Goal: Task Accomplishment & Management: Use online tool/utility

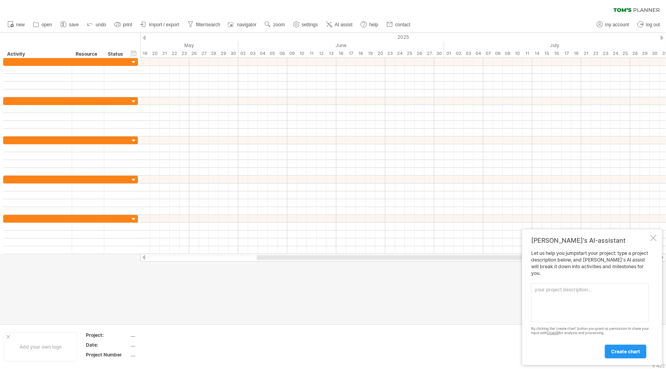
paste textarea "Date (2025) Main Task Subtasks Milestones / Deliverables [DATE] – [DATE] Litera…"
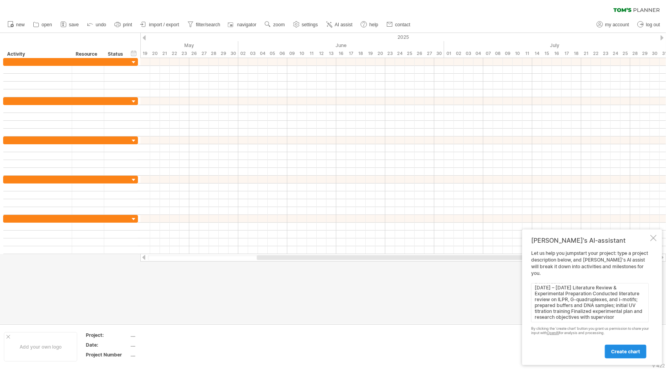
scroll to position [11, 0]
type textarea "Date (2025) Main Task Subtasks Milestones / Deliverables [DATE] – [DATE] Litera…"
click at [629, 351] on span "create chart" at bounding box center [626, 352] width 29 height 6
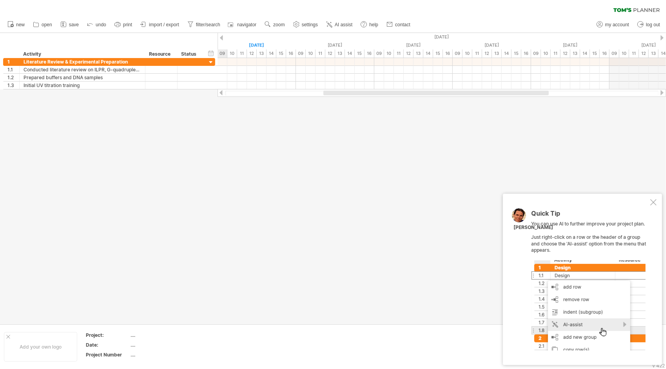
click at [655, 200] on div at bounding box center [654, 202] width 6 height 6
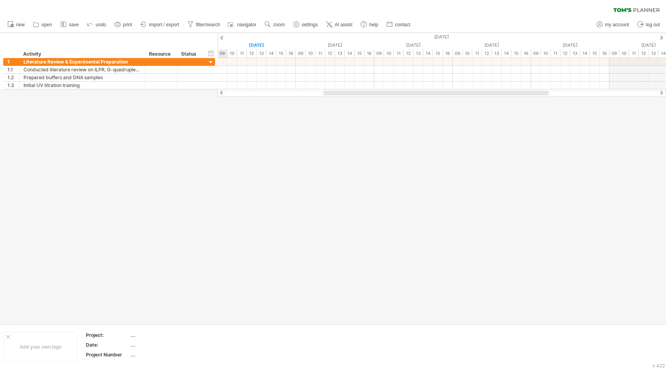
click at [350, 144] on div at bounding box center [333, 178] width 666 height 291
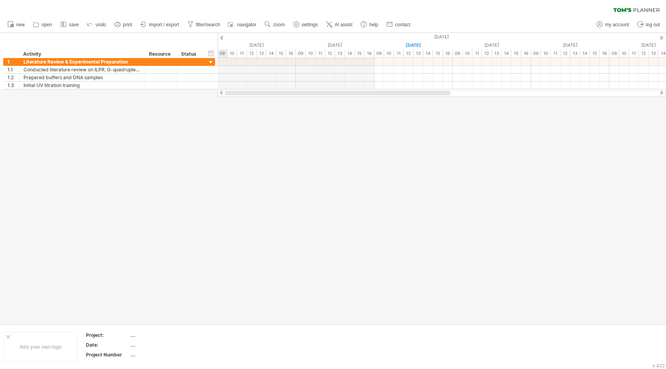
drag, startPoint x: 419, startPoint y: 93, endPoint x: 276, endPoint y: 91, distance: 143.2
click at [276, 91] on div at bounding box center [338, 93] width 226 height 5
click at [222, 36] on div at bounding box center [221, 37] width 3 height 5
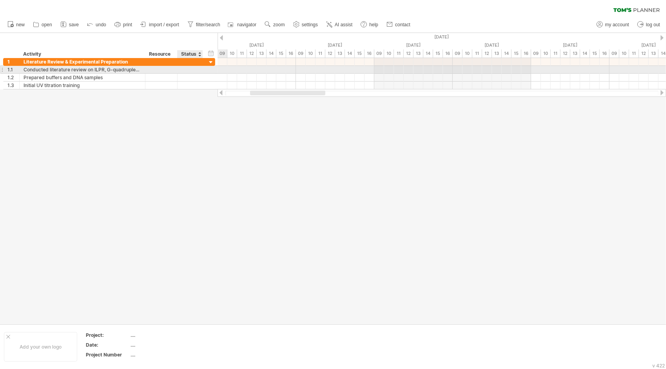
click at [191, 68] on div at bounding box center [190, 69] width 17 height 7
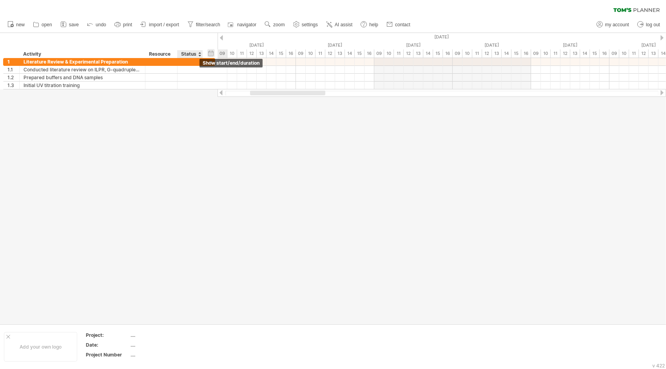
click at [213, 54] on div "hide start/end/duration show start/end/duration" at bounding box center [211, 53] width 7 height 8
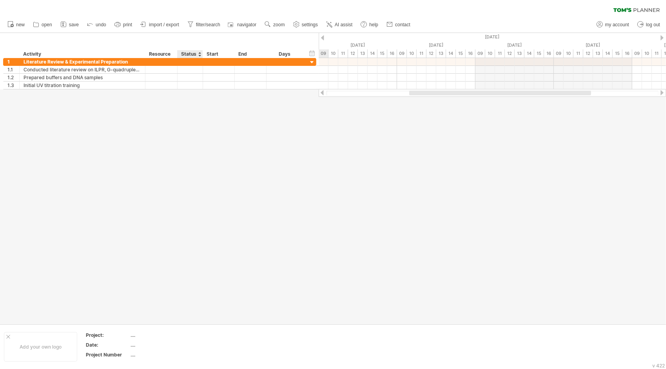
click at [189, 55] on div "Status" at bounding box center [189, 54] width 17 height 8
drag, startPoint x: 195, startPoint y: 53, endPoint x: 201, endPoint y: 54, distance: 6.3
click at [195, 53] on input "******" at bounding box center [189, 54] width 17 height 8
click at [201, 54] on div at bounding box center [202, 54] width 3 height 8
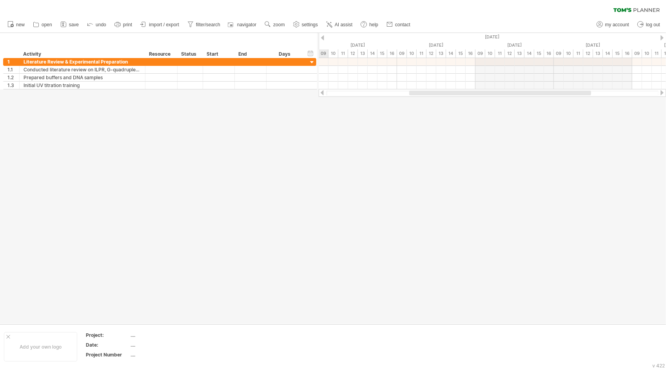
click at [201, 54] on div at bounding box center [202, 54] width 3 height 8
click at [199, 54] on div "****** Status" at bounding box center [189, 54] width 25 height 8
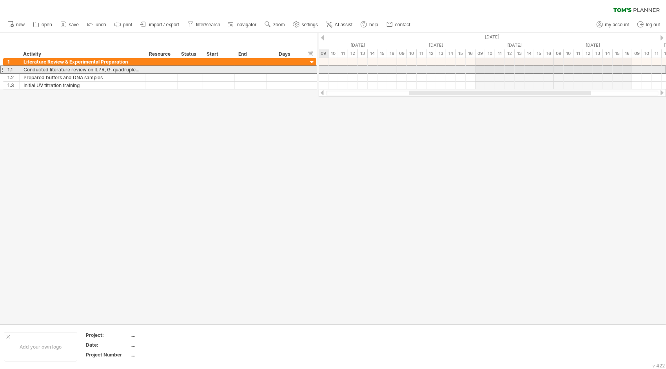
click at [191, 67] on div at bounding box center [190, 69] width 17 height 7
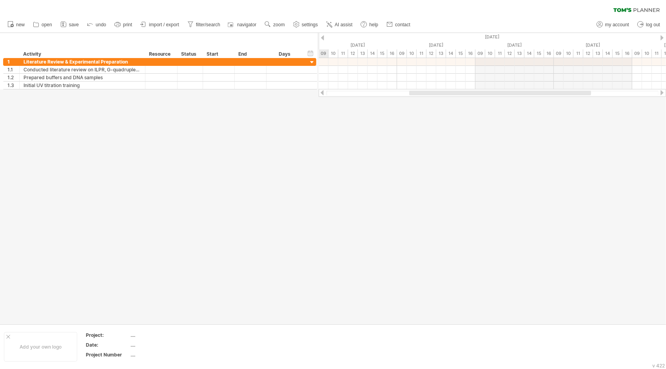
click at [195, 51] on div "Status" at bounding box center [189, 54] width 17 height 8
click at [198, 50] on input "******" at bounding box center [189, 54] width 17 height 8
click at [193, 54] on input "******" at bounding box center [189, 54] width 17 height 8
click at [184, 57] on input "******" at bounding box center [189, 54] width 17 height 8
click at [197, 83] on div at bounding box center [190, 85] width 17 height 7
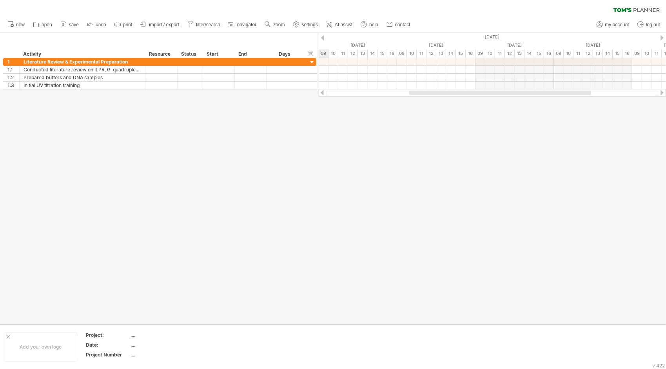
click at [196, 55] on div "Status" at bounding box center [189, 54] width 17 height 8
click at [196, 55] on input "******" at bounding box center [189, 54] width 17 height 8
click at [168, 120] on div at bounding box center [333, 178] width 666 height 291
click at [175, 53] on div at bounding box center [174, 54] width 3 height 8
click at [192, 51] on div "Status" at bounding box center [189, 54] width 17 height 8
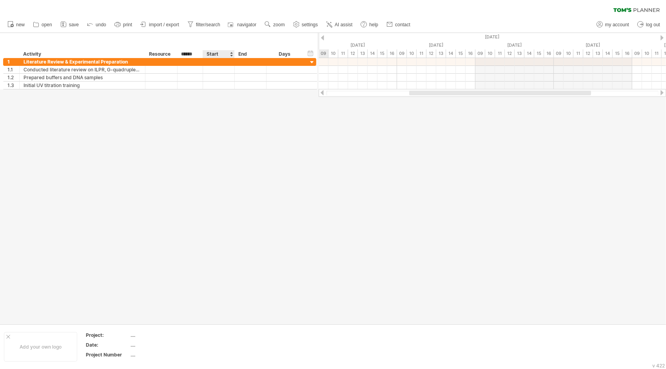
click at [213, 54] on div "Start" at bounding box center [219, 54] width 24 height 8
click at [230, 50] on div at bounding box center [231, 54] width 3 height 8
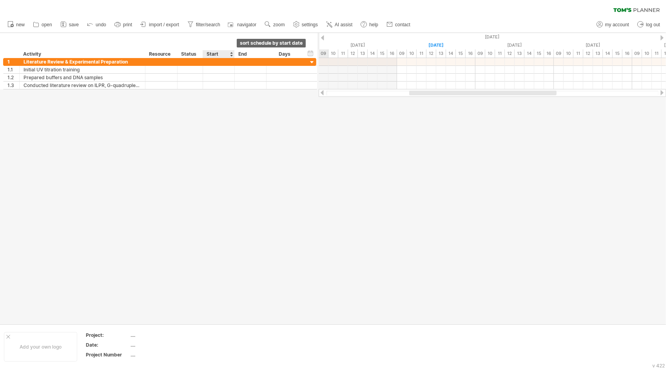
click at [230, 50] on div at bounding box center [231, 54] width 3 height 8
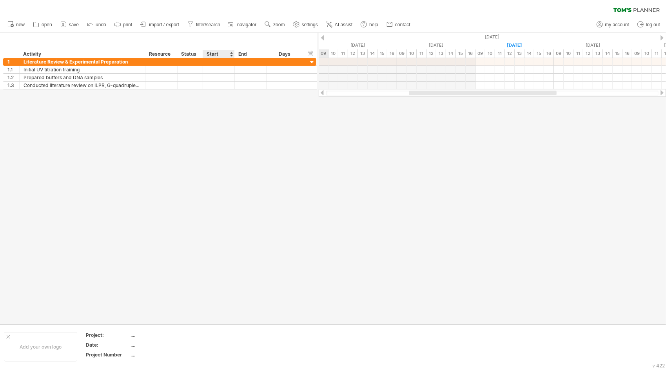
click at [230, 50] on div at bounding box center [231, 54] width 3 height 8
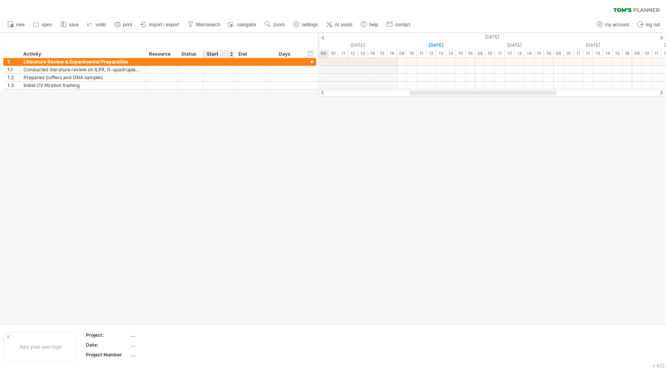
click at [230, 50] on div at bounding box center [231, 54] width 3 height 8
click at [332, 25] on icon at bounding box center [330, 25] width 4 height 4
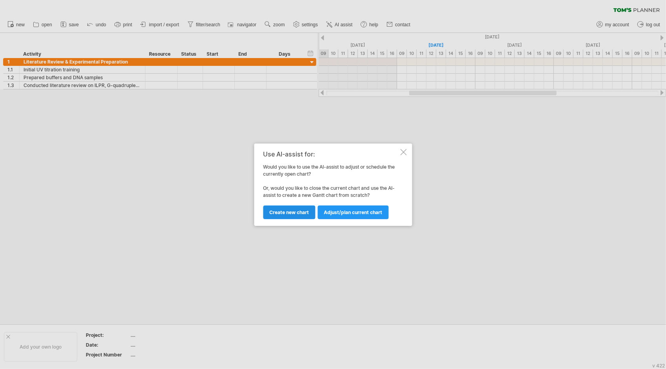
click at [302, 217] on link "Create new chart" at bounding box center [289, 213] width 52 height 14
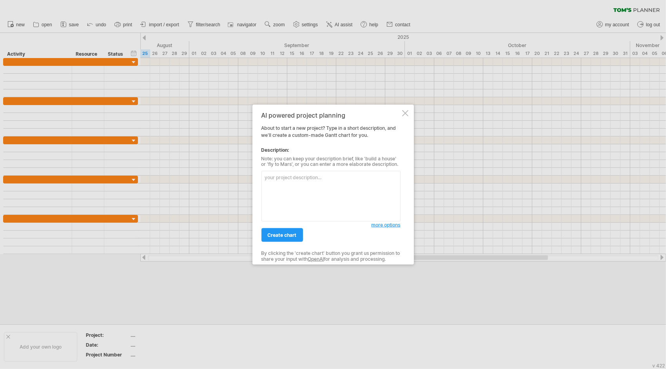
paste textarea "| **Lore (3245)** | **Ipsu Dolo** | **Sitametc** | **Adipiscing / Elitseddoeiu*…"
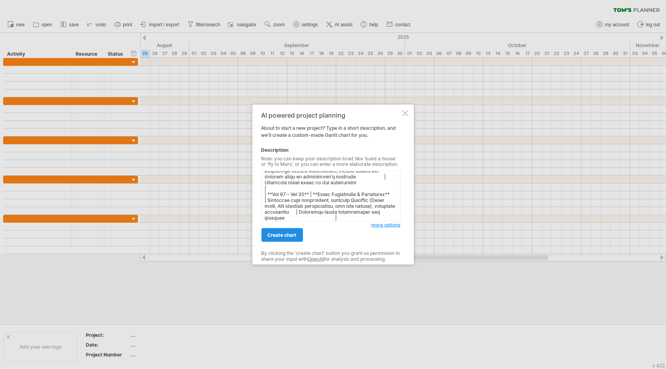
type textarea "| **Lore (3245)** | **Ipsu Dolo** | **Sitametc** | **Adipiscing / Elitseddoeiu*…"
click at [289, 242] on link "create chart" at bounding box center [283, 235] width 42 height 14
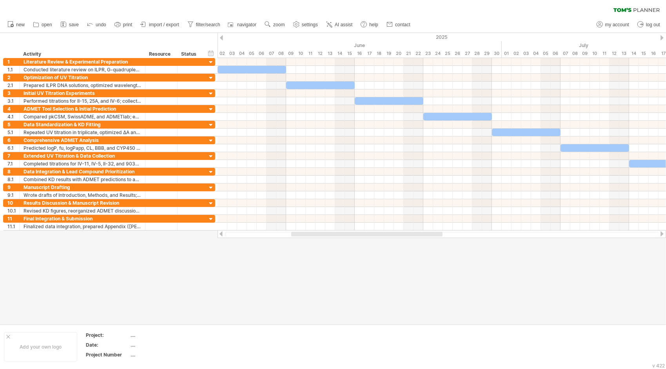
drag, startPoint x: 365, startPoint y: 237, endPoint x: 355, endPoint y: 237, distance: 9.8
click at [355, 237] on div at bounding box center [442, 234] width 449 height 8
drag, startPoint x: 353, startPoint y: 237, endPoint x: 308, endPoint y: 240, distance: 45.2
click at [308, 240] on div "Trying to reach [DOMAIN_NAME] Connected again... 0% clear filter new 1" at bounding box center [333, 184] width 666 height 369
drag, startPoint x: 341, startPoint y: 238, endPoint x: 279, endPoint y: 242, distance: 62.4
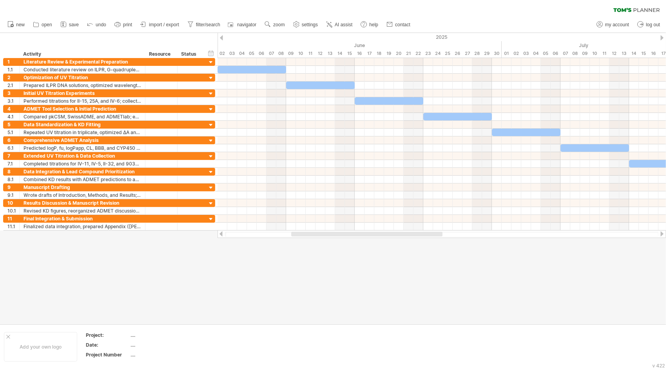
click at [281, 242] on div at bounding box center [333, 178] width 666 height 291
drag, startPoint x: 356, startPoint y: 239, endPoint x: 308, endPoint y: 242, distance: 48.7
click at [308, 242] on div at bounding box center [333, 178] width 666 height 291
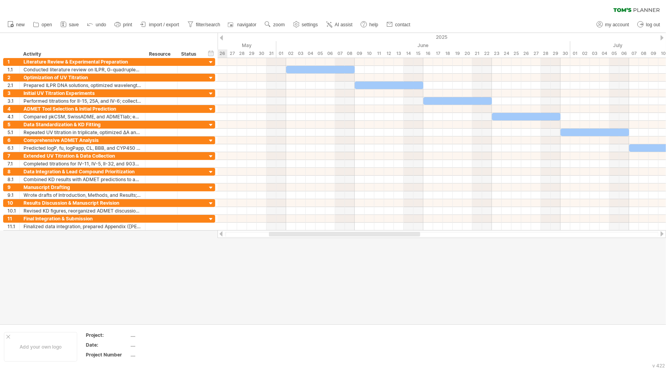
drag, startPoint x: 301, startPoint y: 234, endPoint x: 279, endPoint y: 243, distance: 24.1
click at [279, 243] on div "Trying to reach [DOMAIN_NAME] Connected again... 0% clear filter new 1" at bounding box center [333, 184] width 666 height 369
click at [185, 265] on div at bounding box center [333, 178] width 666 height 291
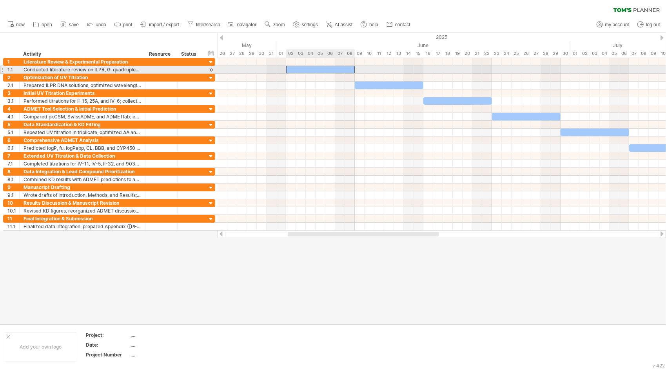
click at [317, 69] on div at bounding box center [320, 69] width 69 height 7
click at [105, 68] on div "Conducted literature review on ILPR, G-quadruplexes, and i-motifs; prepared buf…" at bounding box center [83, 69] width 118 height 7
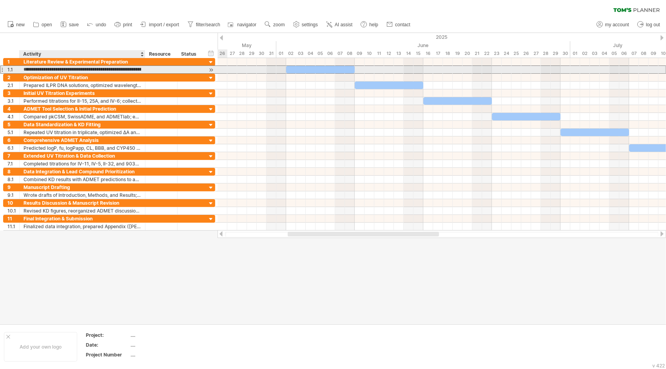
scroll to position [0, 0]
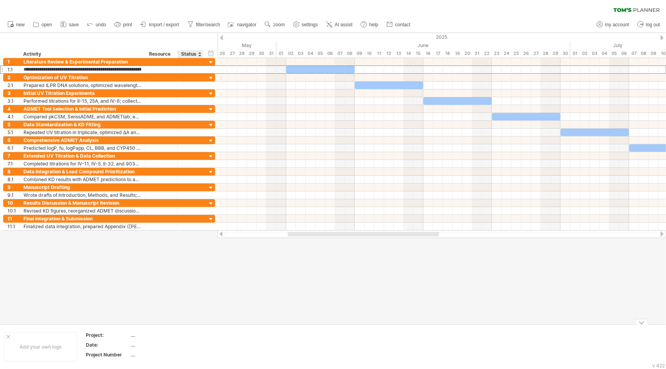
click at [190, 332] on div "...." at bounding box center [164, 335] width 66 height 7
click at [285, 27] on span "zoom" at bounding box center [278, 24] width 11 height 5
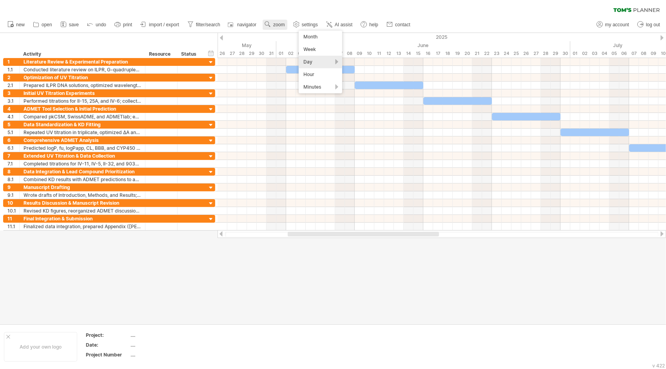
click at [275, 26] on link "zoom" at bounding box center [275, 25] width 24 height 10
click at [317, 21] on link "settings" at bounding box center [305, 25] width 29 height 10
select select "*"
select select "**"
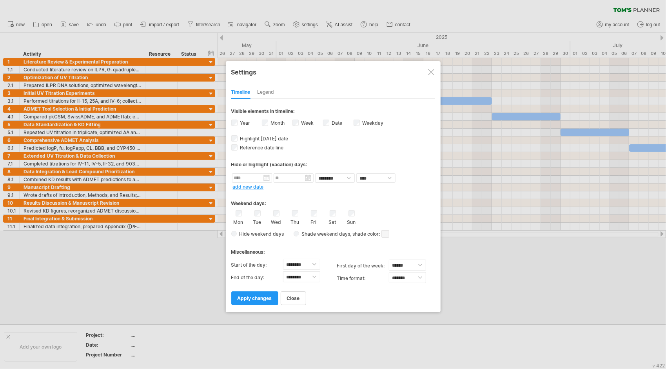
click at [434, 70] on div at bounding box center [431, 72] width 6 height 6
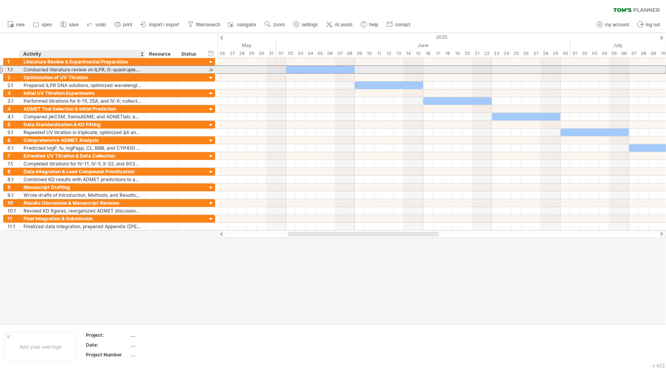
click at [118, 69] on div "Conducted literature review on ILPR, G-quadruplexes, and i-motifs; prepared buf…" at bounding box center [83, 69] width 118 height 7
click at [207, 70] on div "**********" at bounding box center [109, 70] width 212 height 8
click at [209, 70] on div at bounding box center [211, 70] width 7 height 8
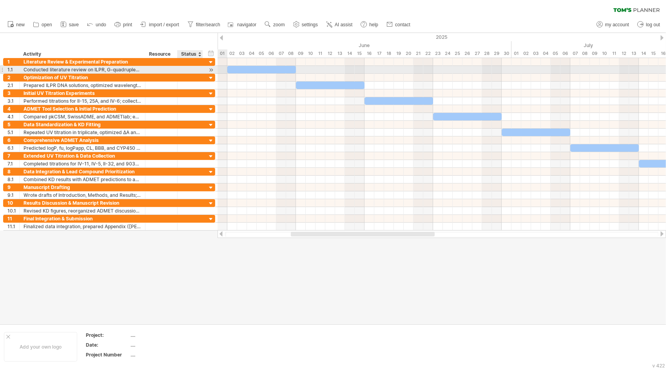
click at [209, 70] on div at bounding box center [211, 70] width 7 height 8
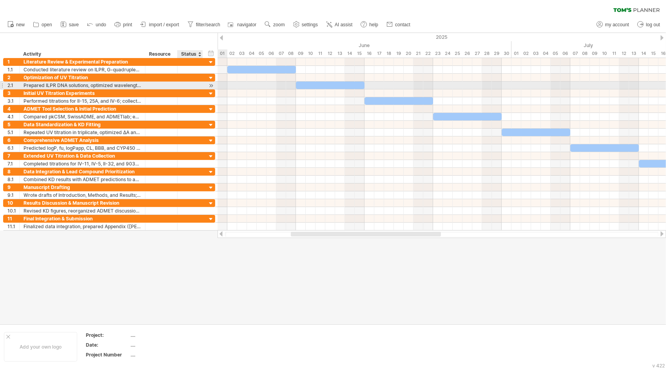
click at [213, 82] on div at bounding box center [211, 86] width 7 height 8
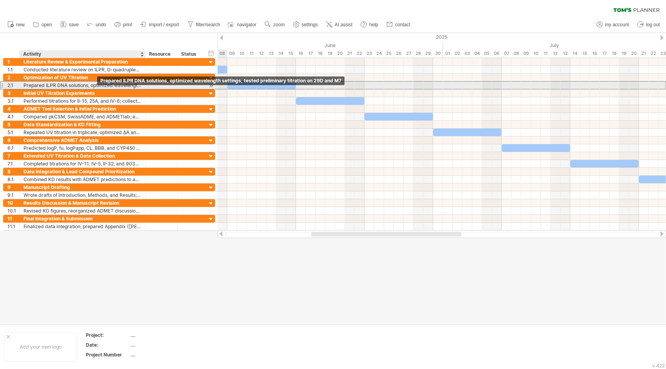
click at [89, 87] on div "Prepared ILPR DNA solutions, optimized wavelength settings, tested preliminary …" at bounding box center [83, 85] width 118 height 7
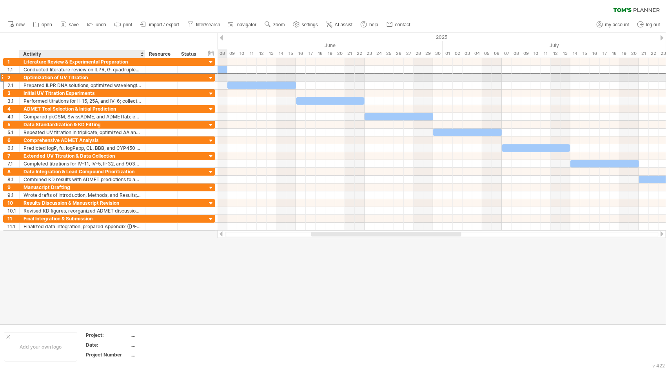
click at [80, 80] on div "Optimization of UV Titration" at bounding box center [83, 77] width 118 height 7
drag, startPoint x: 100, startPoint y: 75, endPoint x: 180, endPoint y: 82, distance: 79.5
click at [101, 75] on input "**********" at bounding box center [83, 77] width 118 height 7
click at [208, 79] on div at bounding box center [211, 78] width 7 height 7
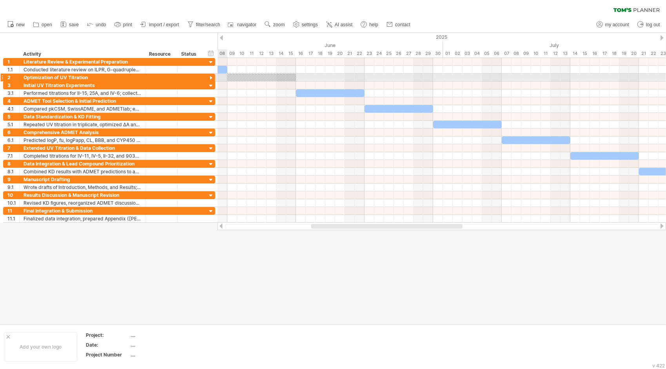
click at [209, 79] on div at bounding box center [211, 78] width 7 height 7
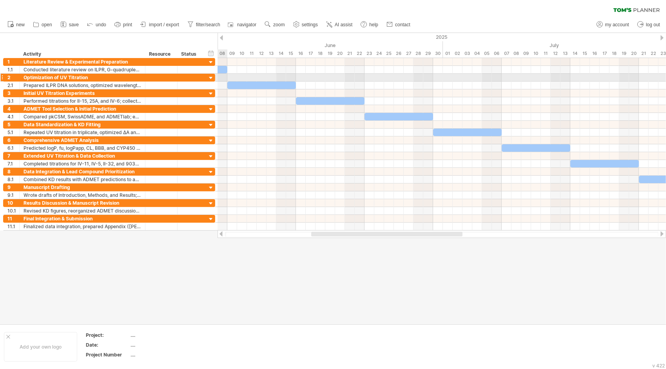
click at [209, 79] on div at bounding box center [211, 78] width 7 height 7
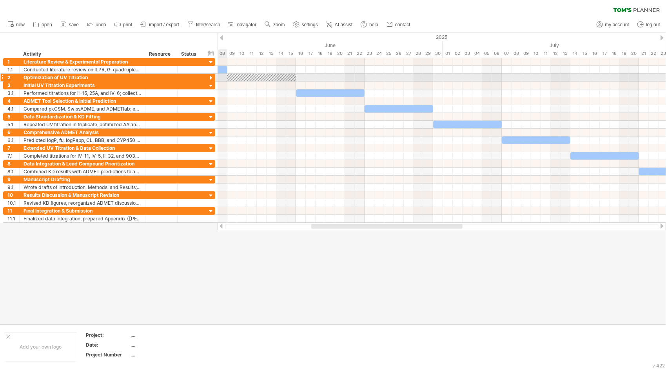
click at [209, 79] on div at bounding box center [211, 78] width 7 height 7
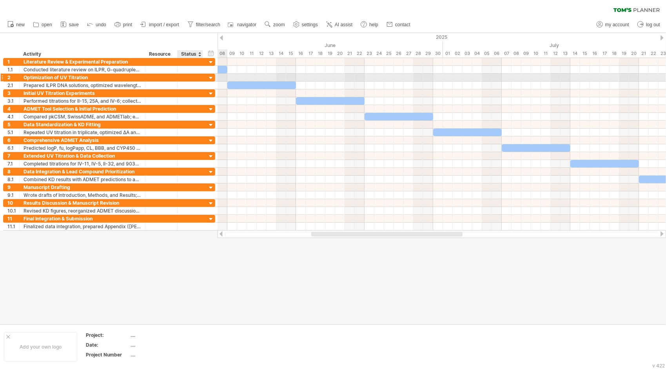
click at [191, 78] on div at bounding box center [190, 77] width 17 height 7
click at [208, 79] on div at bounding box center [211, 78] width 7 height 7
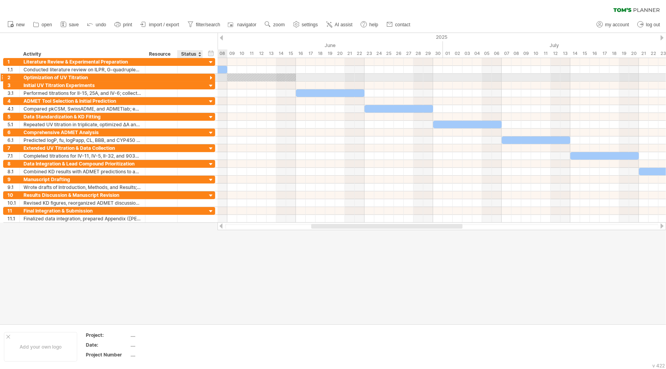
click at [210, 79] on div at bounding box center [211, 78] width 7 height 7
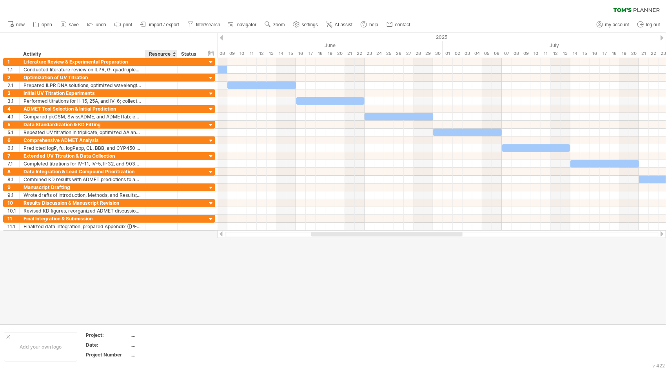
click at [162, 51] on div "Resource" at bounding box center [161, 54] width 24 height 8
click at [190, 54] on div "Status" at bounding box center [189, 54] width 17 height 8
click at [221, 41] on div "June" at bounding box center [296, 45] width 294 height 8
drag, startPoint x: 221, startPoint y: 36, endPoint x: 268, endPoint y: 38, distance: 47.1
click at [268, 38] on div "Trying to reach [DOMAIN_NAME] Connected again... 0% clear filter new 1" at bounding box center [333, 184] width 666 height 369
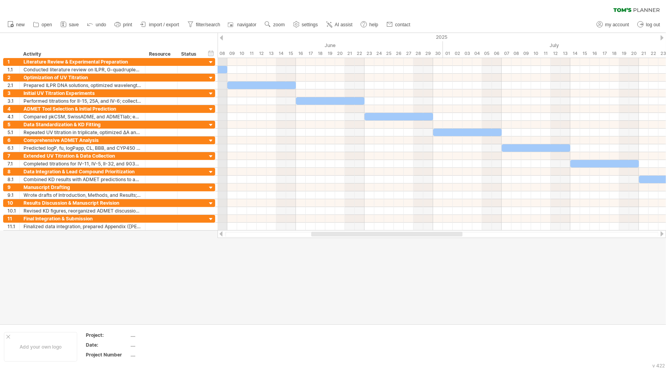
click at [224, 38] on div "2025" at bounding box center [497, 37] width 2010 height 8
click at [663, 38] on div at bounding box center [662, 37] width 3 height 5
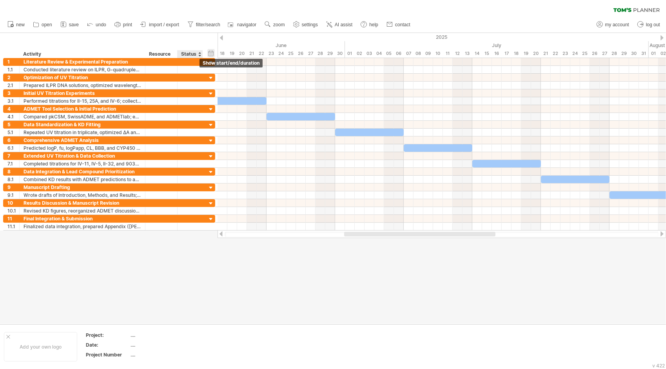
click at [211, 51] on div "hide start/end/duration show start/end/duration" at bounding box center [211, 53] width 7 height 8
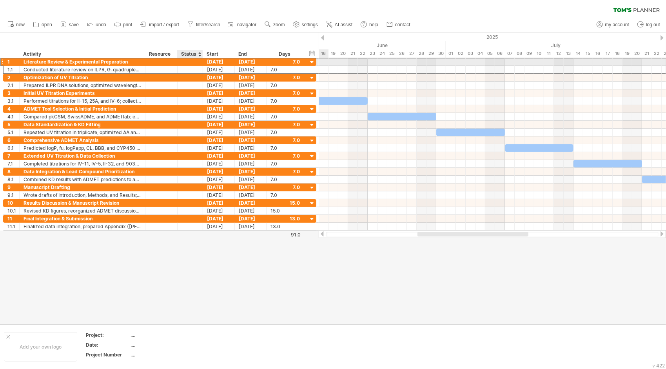
click at [189, 59] on div at bounding box center [190, 61] width 17 height 7
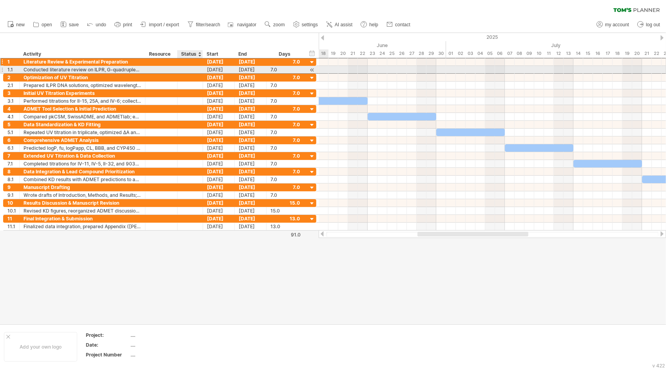
click at [189, 67] on div at bounding box center [190, 69] width 17 height 7
click at [189, 61] on div at bounding box center [190, 61] width 17 height 7
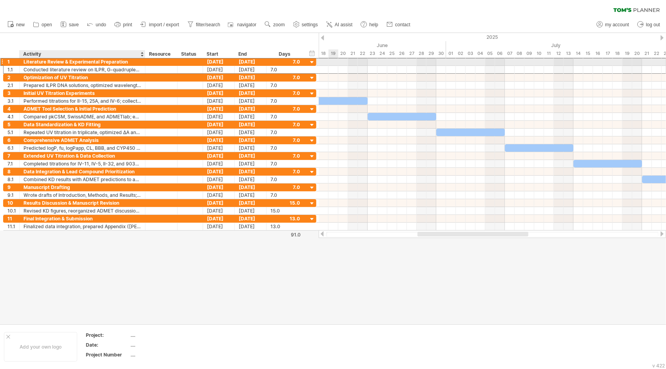
drag, startPoint x: 47, startPoint y: 63, endPoint x: 56, endPoint y: 64, distance: 8.8
click at [47, 63] on div "Literature Review & Experimental Preparation" at bounding box center [83, 61] width 118 height 7
click at [59, 65] on div "**********" at bounding box center [159, 62] width 313 height 8
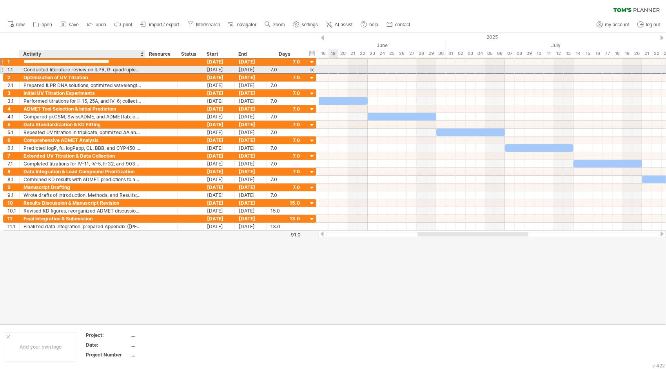
click at [59, 67] on div "Conducted literature review on ILPR, G-quadruplexes, and i-motifs; prepared buf…" at bounding box center [83, 69] width 118 height 7
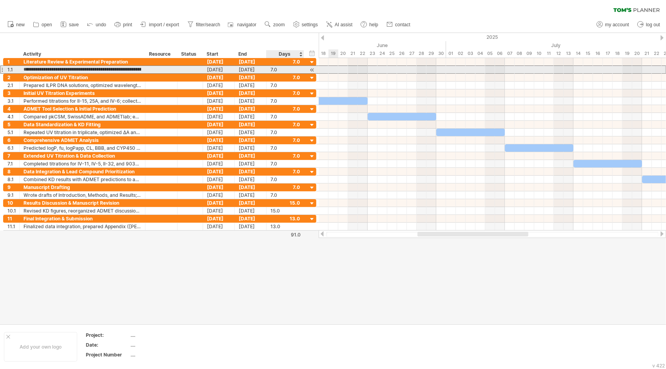
click at [309, 71] on div at bounding box center [312, 70] width 7 height 8
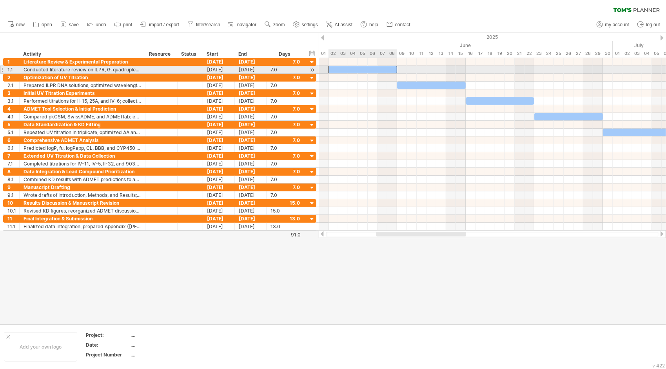
click at [351, 69] on div at bounding box center [363, 69] width 69 height 7
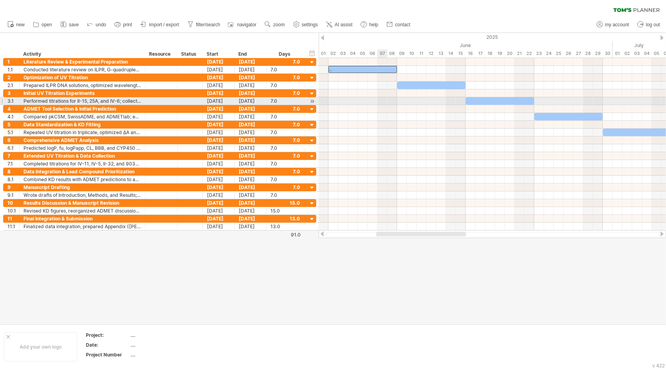
click at [388, 104] on div at bounding box center [493, 101] width 348 height 8
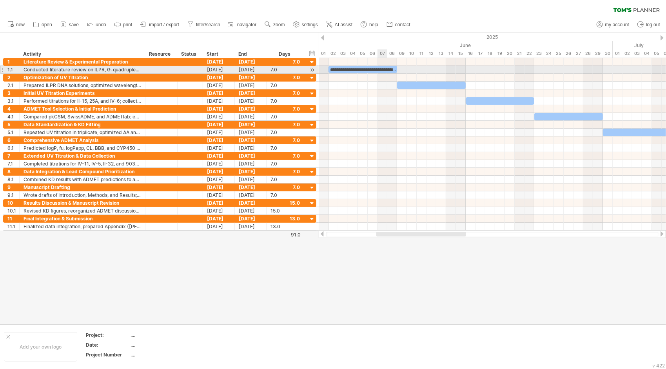
click at [384, 71] on div "**********" at bounding box center [363, 69] width 69 height 7
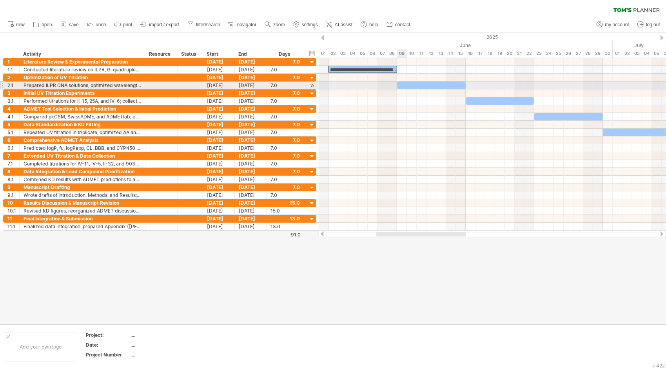
click at [406, 92] on div at bounding box center [493, 93] width 348 height 8
click at [416, 86] on div at bounding box center [431, 85] width 69 height 7
click at [428, 84] on div at bounding box center [431, 85] width 69 height 7
paste div
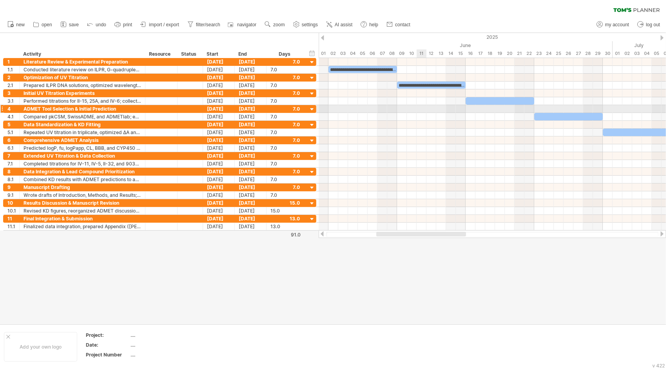
click at [424, 113] on div at bounding box center [493, 117] width 348 height 8
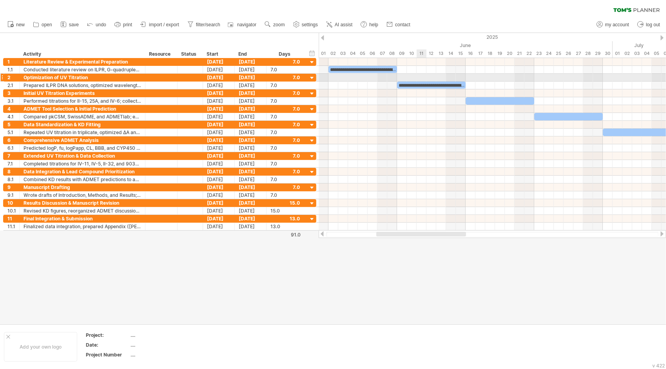
click at [424, 78] on div at bounding box center [493, 78] width 348 height 8
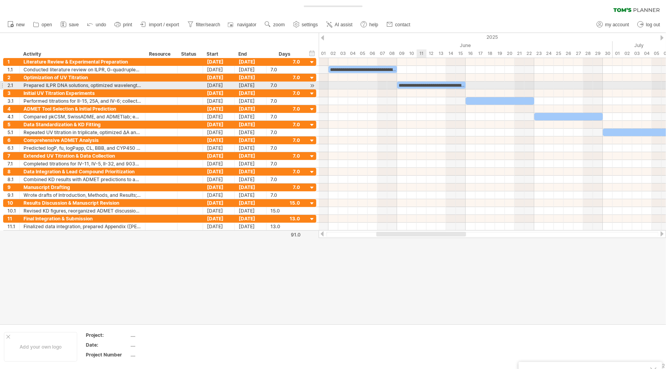
click at [421, 86] on div "**********" at bounding box center [431, 85] width 69 height 7
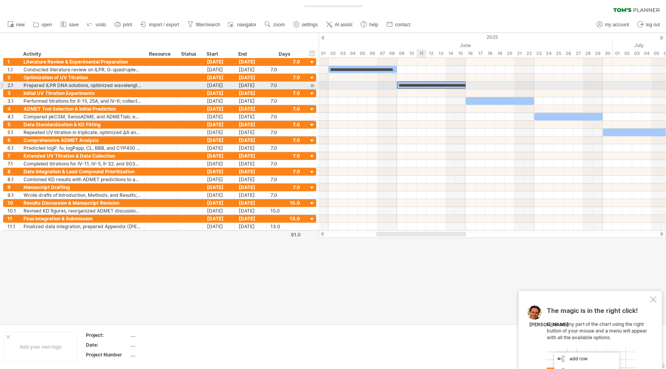
click at [421, 86] on div "**********" at bounding box center [431, 85] width 69 height 7
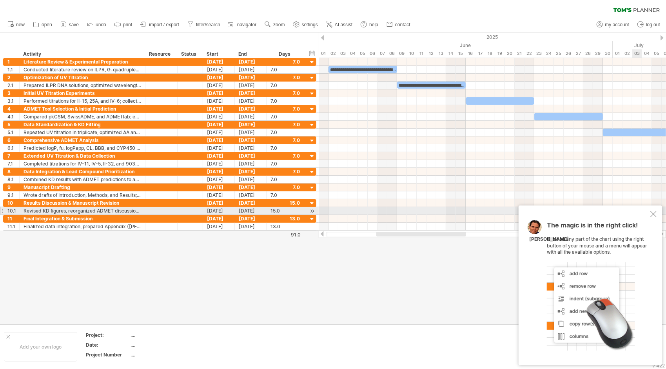
click at [650, 211] on div "The magic is in the right click! Click on any part of the chart using the right…" at bounding box center [591, 286] width 144 height 160
click at [653, 213] on div at bounding box center [654, 214] width 6 height 6
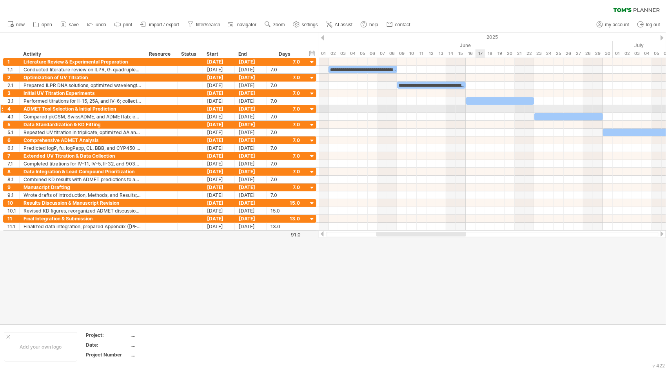
click at [492, 107] on div at bounding box center [493, 109] width 348 height 8
click at [494, 104] on div at bounding box center [500, 100] width 69 height 7
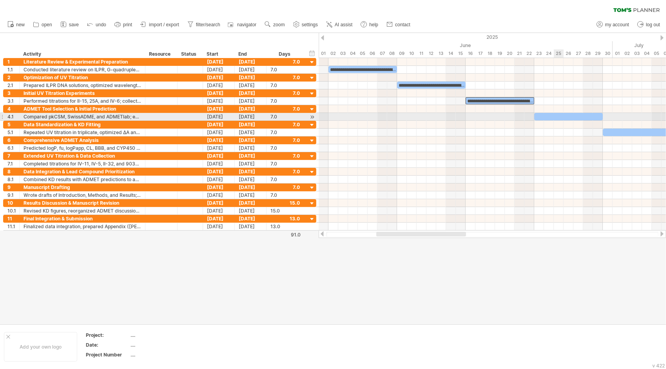
click at [559, 118] on div at bounding box center [569, 116] width 69 height 7
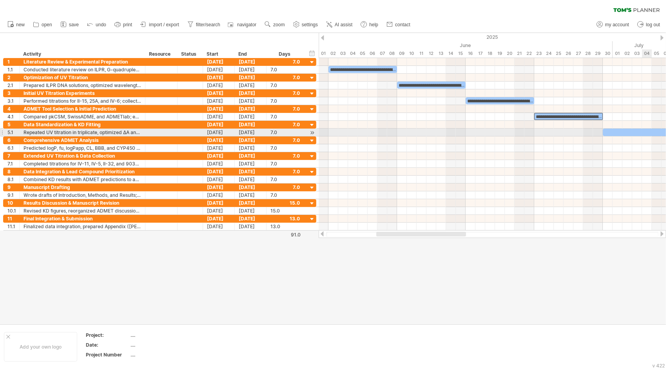
click at [642, 127] on div at bounding box center [493, 125] width 348 height 8
click at [643, 131] on div at bounding box center [637, 132] width 69 height 7
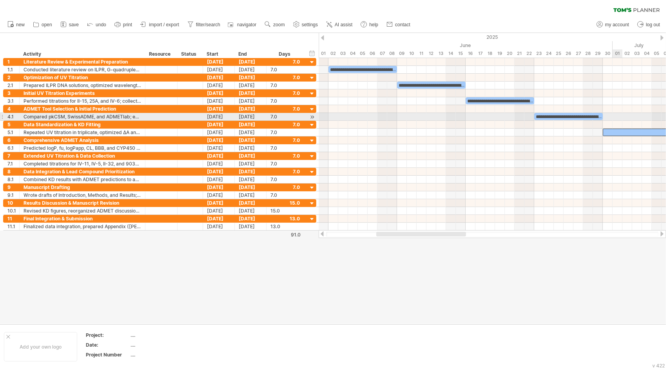
drag, startPoint x: 621, startPoint y: 118, endPoint x: 621, endPoint y: 130, distance: 11.8
click at [621, 120] on div at bounding box center [493, 144] width 348 height 173
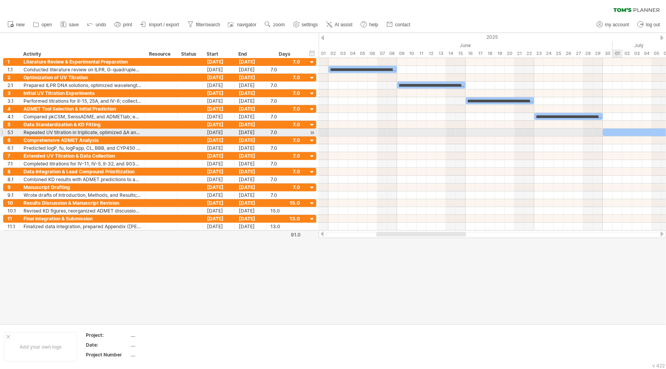
click at [622, 131] on div at bounding box center [637, 132] width 69 height 7
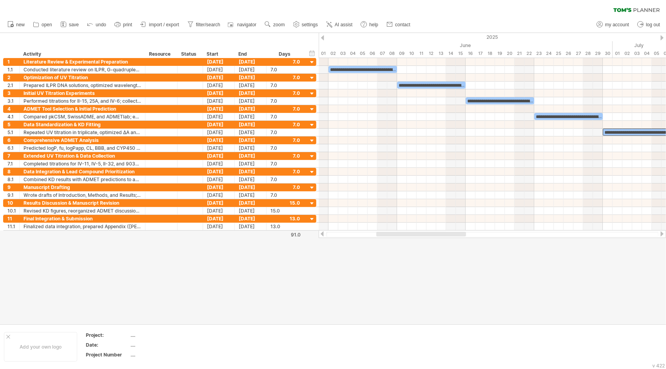
click at [461, 237] on div at bounding box center [493, 234] width 348 height 8
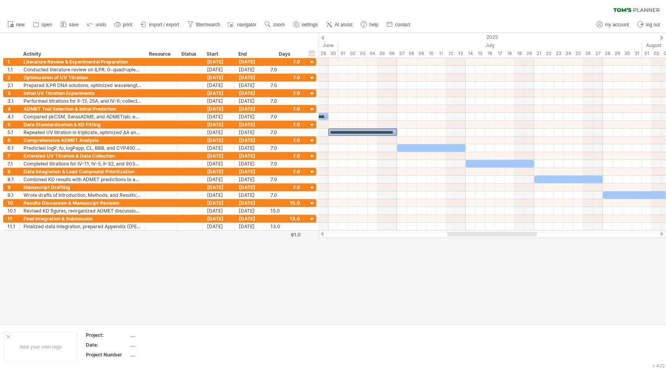
drag, startPoint x: 460, startPoint y: 236, endPoint x: 531, endPoint y: 234, distance: 71.0
click at [531, 234] on div at bounding box center [493, 234] width 90 height 5
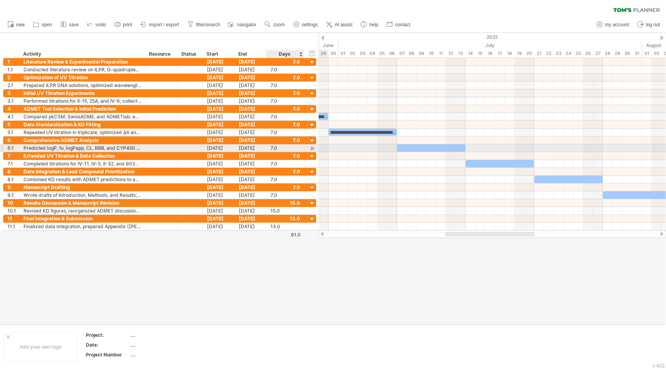
click at [309, 144] on div at bounding box center [312, 148] width 7 height 8
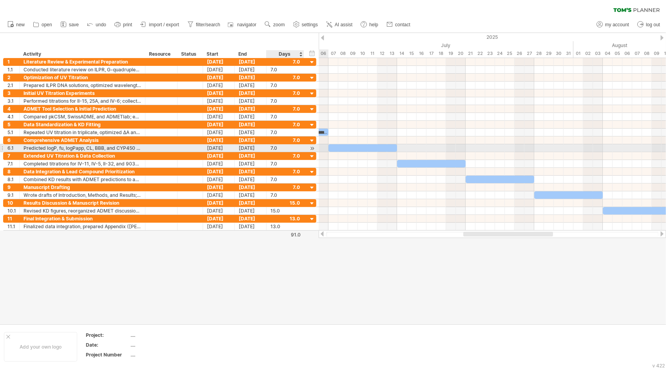
click at [313, 145] on div at bounding box center [312, 148] width 7 height 8
click at [370, 147] on div at bounding box center [363, 147] width 69 height 7
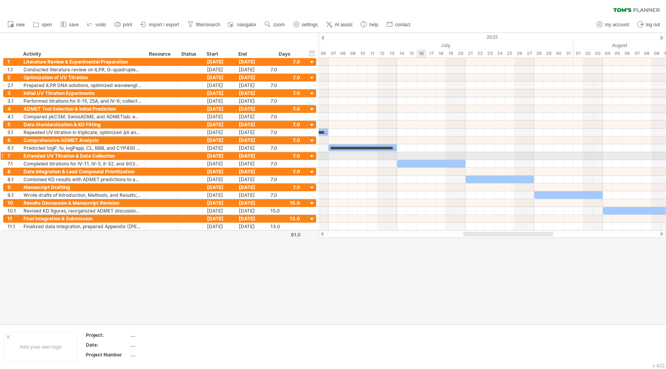
click at [420, 157] on div at bounding box center [493, 156] width 348 height 8
click at [423, 160] on div at bounding box center [431, 163] width 69 height 7
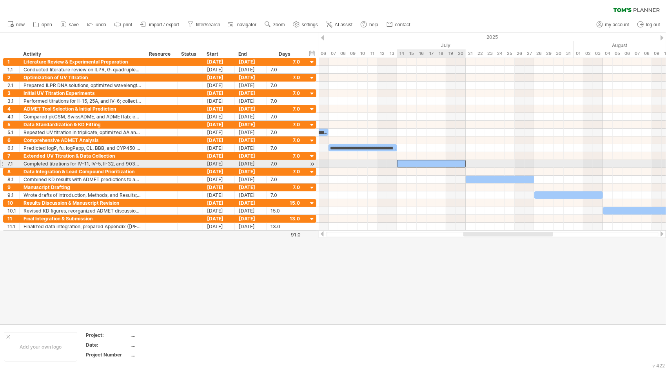
click at [432, 163] on div at bounding box center [431, 163] width 69 height 7
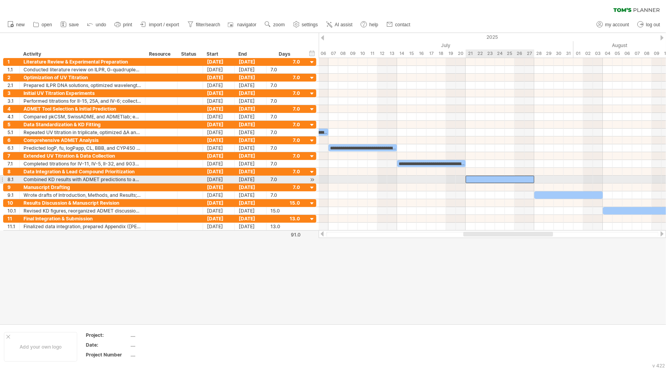
click at [502, 180] on div at bounding box center [500, 179] width 69 height 7
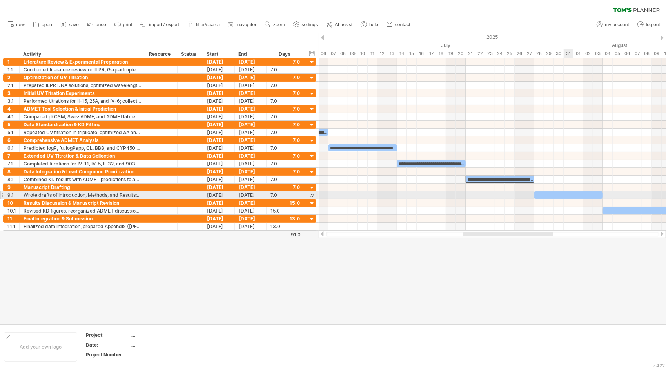
click at [566, 196] on div at bounding box center [569, 194] width 69 height 7
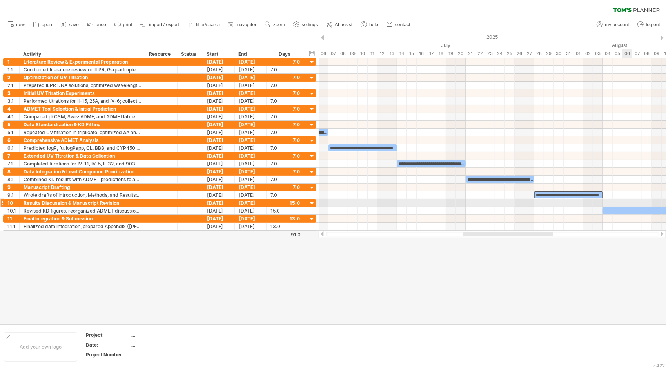
click at [630, 203] on div at bounding box center [493, 203] width 348 height 8
click at [630, 207] on div at bounding box center [676, 210] width 147 height 7
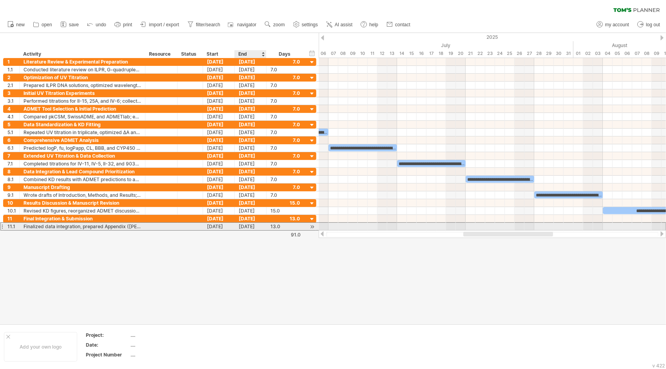
click at [252, 226] on div "[DATE]" at bounding box center [251, 226] width 32 height 7
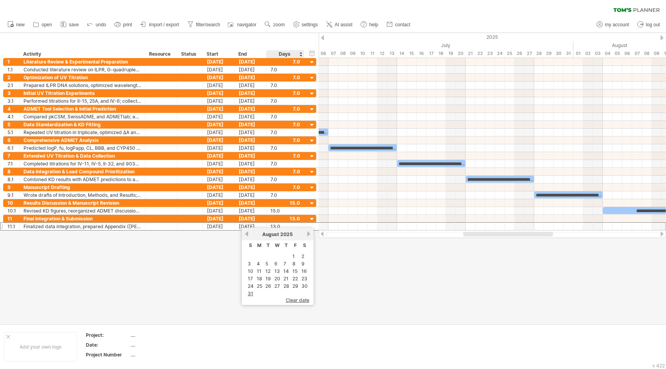
click at [292, 284] on td "29" at bounding box center [295, 286] width 8 height 7
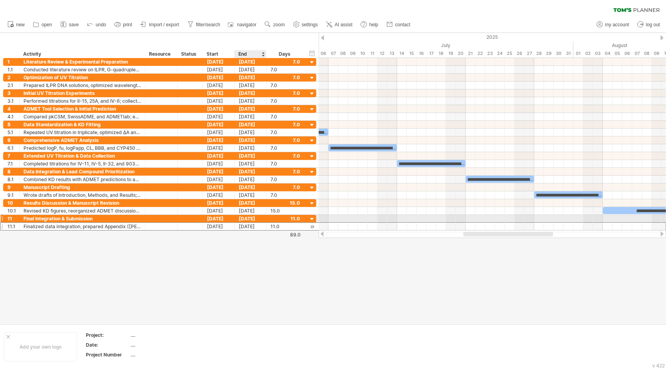
click at [259, 223] on div "[DATE]" at bounding box center [251, 226] width 32 height 7
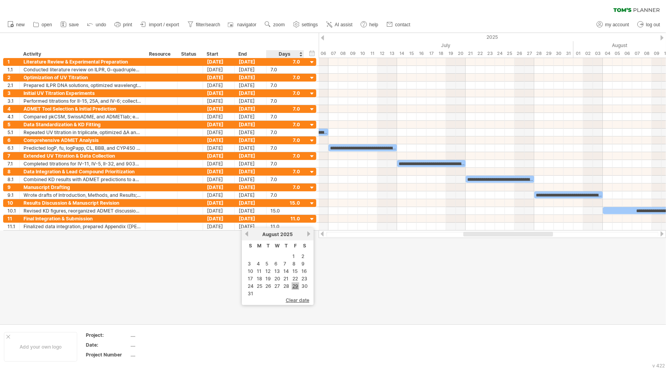
click at [299, 282] on link "29" at bounding box center [295, 285] width 7 height 7
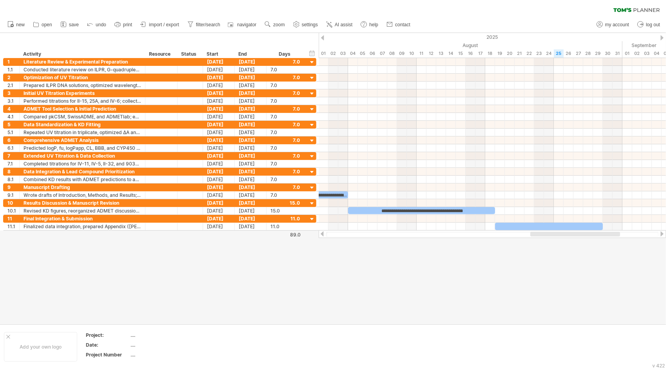
drag, startPoint x: 530, startPoint y: 233, endPoint x: 561, endPoint y: 234, distance: 30.6
click at [600, 238] on div "Trying to reach [DOMAIN_NAME] Connected again... 0% clear filter new 1" at bounding box center [333, 184] width 666 height 369
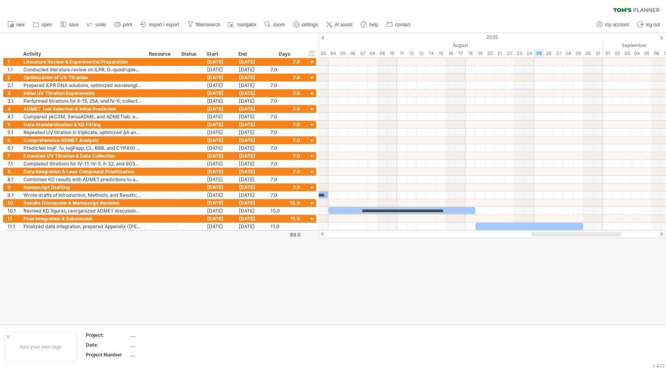
click at [528, 226] on div at bounding box center [530, 226] width 108 height 7
click at [546, 274] on div at bounding box center [333, 178] width 666 height 291
click at [160, 25] on span "import / export" at bounding box center [164, 24] width 30 height 5
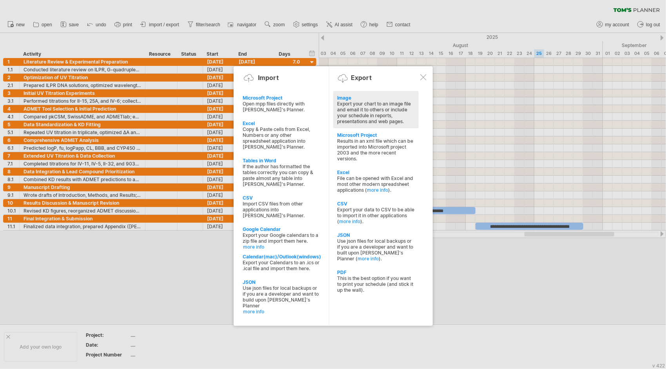
click at [391, 107] on div "Export your chart to an image file and email it to others or include your sched…" at bounding box center [376, 113] width 78 height 24
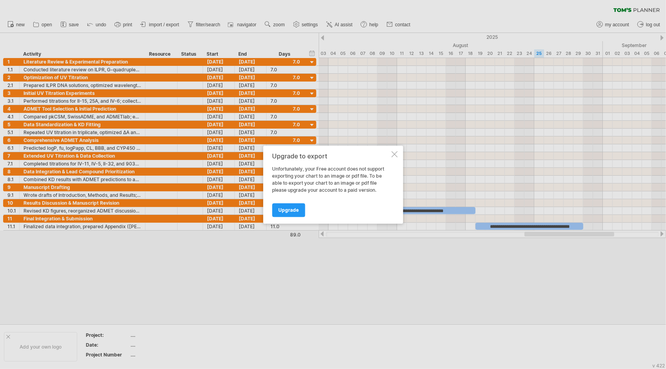
click at [389, 153] on div "Upgrade to export" at bounding box center [331, 156] width 118 height 7
click at [389, 154] on div "Upgrade to export" at bounding box center [331, 156] width 118 height 7
click at [391, 154] on div at bounding box center [394, 154] width 6 height 6
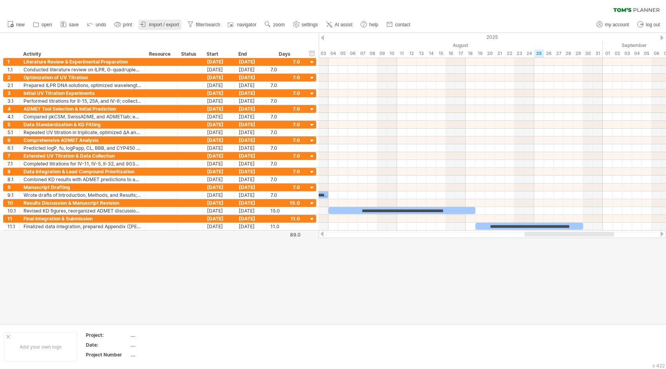
click at [182, 25] on link "import / export" at bounding box center [159, 25] width 43 height 10
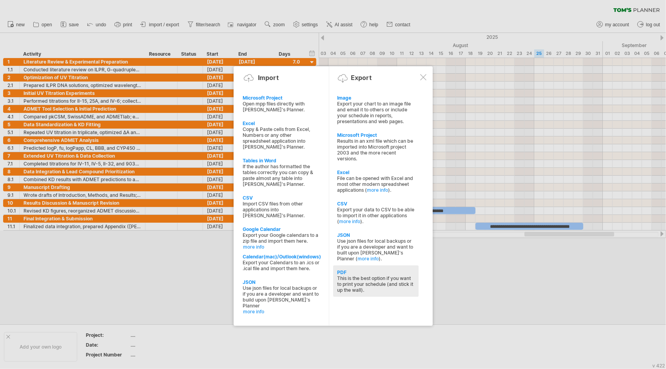
click at [362, 269] on div "PDF" at bounding box center [376, 272] width 78 height 6
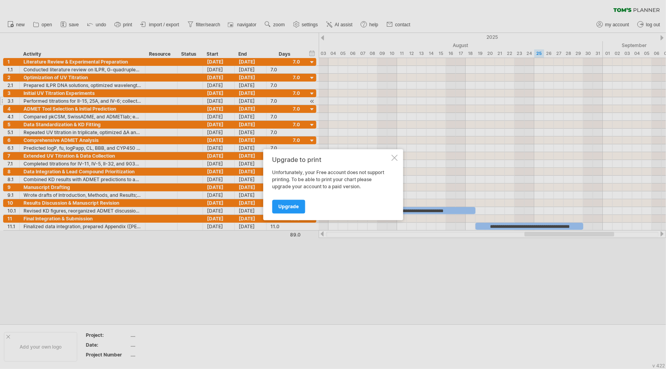
drag, startPoint x: 394, startPoint y: 155, endPoint x: 266, endPoint y: 101, distance: 139.2
click at [394, 155] on div at bounding box center [394, 158] width 6 height 6
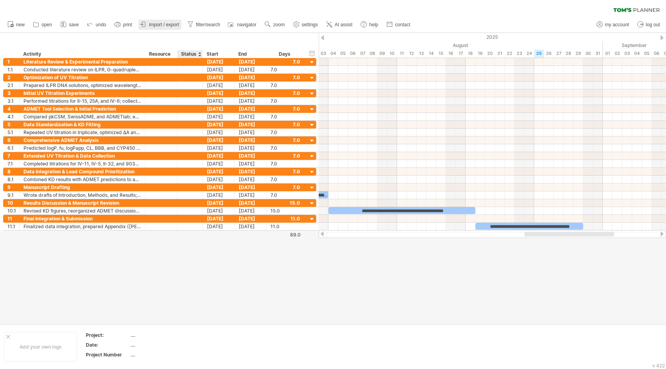
click at [179, 27] on span "import / export" at bounding box center [164, 24] width 30 height 5
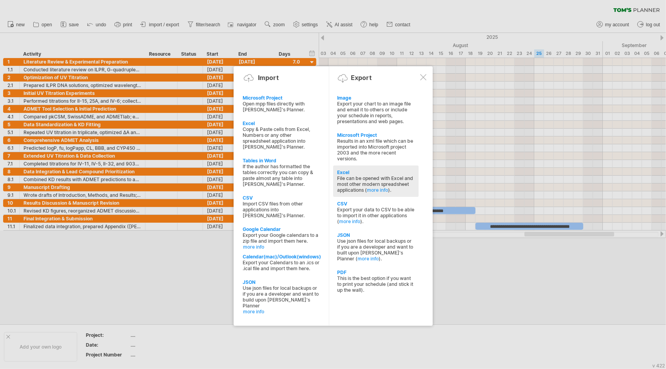
click at [365, 184] on div "File can be opened with Excel and most other modern spreadsheet applications ( …" at bounding box center [376, 184] width 78 height 18
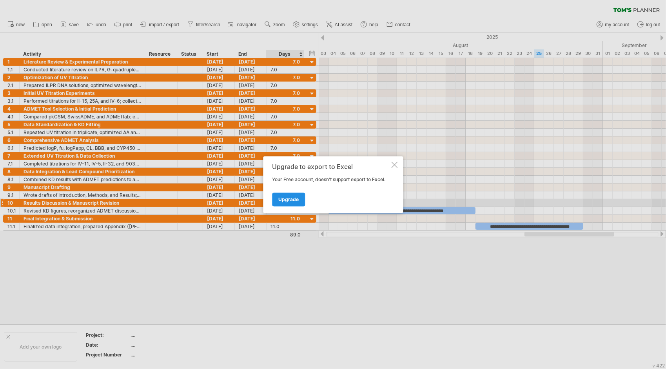
click at [296, 204] on link "Upgrade" at bounding box center [288, 200] width 33 height 14
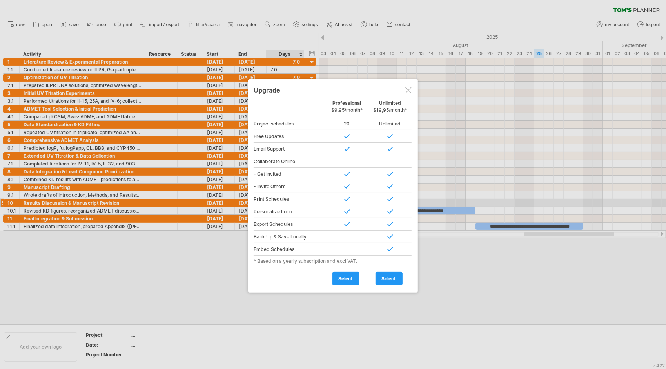
click at [406, 90] on div at bounding box center [409, 90] width 6 height 6
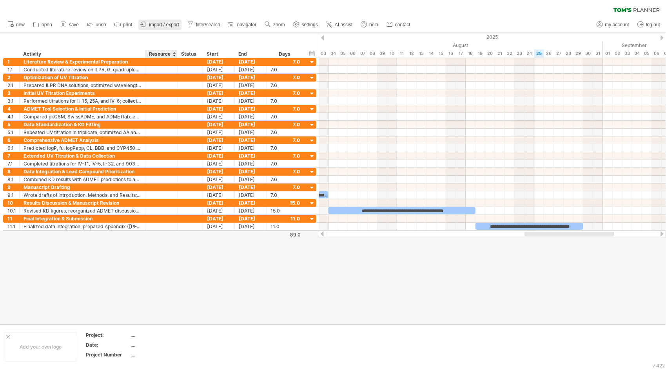
click at [170, 28] on link "import / export" at bounding box center [159, 25] width 43 height 10
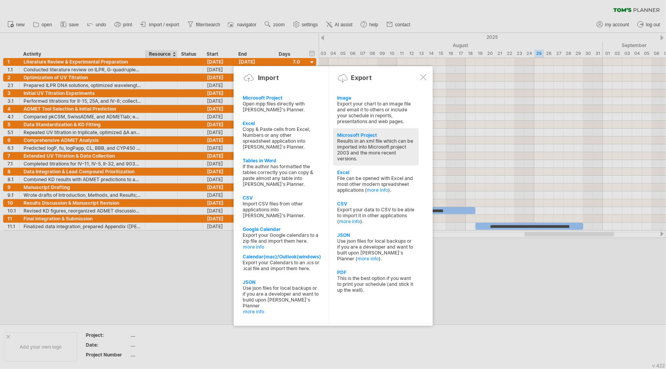
click at [372, 147] on div "Results in an xml file which can be imported into Microsoft project 2003 and th…" at bounding box center [376, 150] width 78 height 24
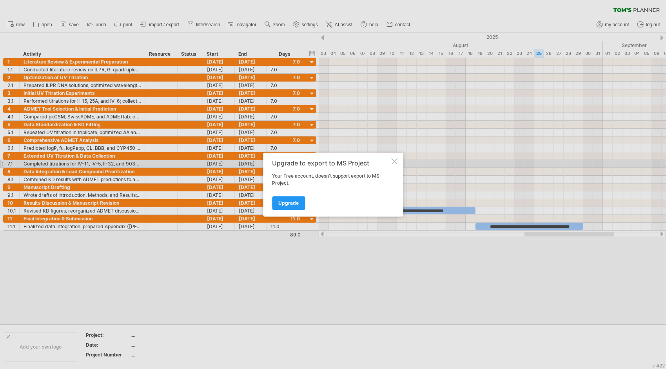
click at [394, 162] on div at bounding box center [394, 161] width 6 height 6
